Goal: Transaction & Acquisition: Purchase product/service

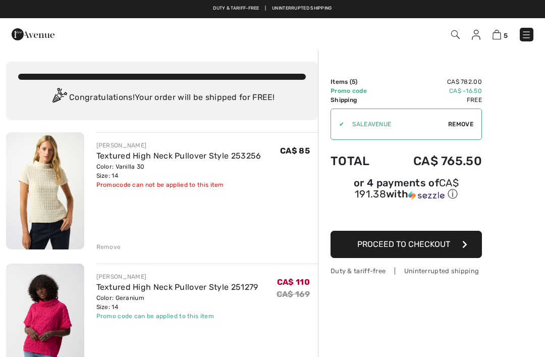
click at [237, 159] on link "Textured High Neck Pullover Style 253256" at bounding box center [178, 156] width 165 height 10
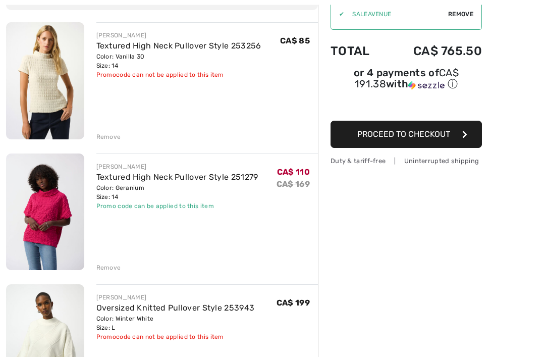
scroll to position [111, 0]
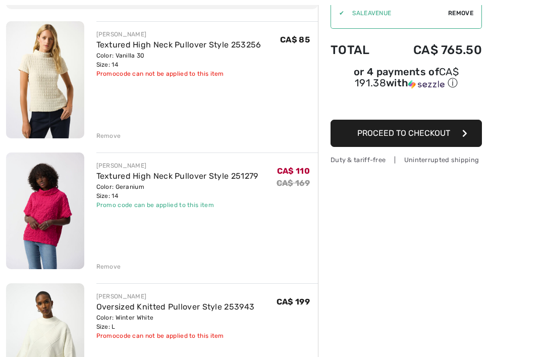
click at [43, 212] on img at bounding box center [45, 210] width 78 height 117
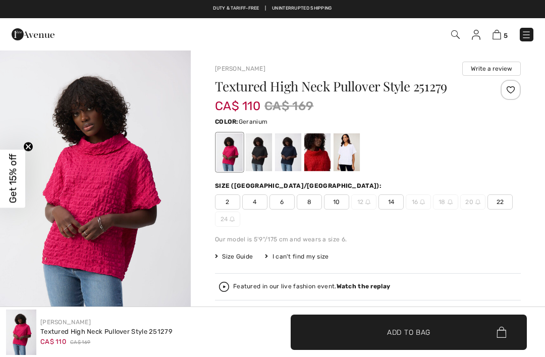
checkbox input "true"
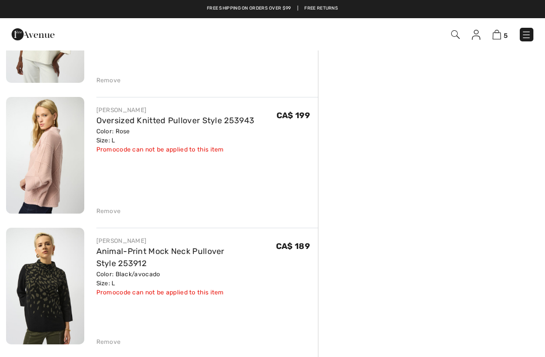
scroll to position [428, 0]
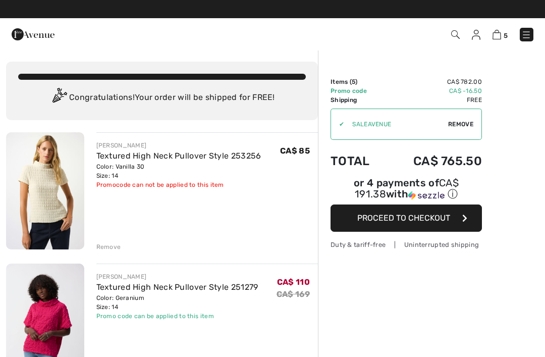
checkbox input "true"
